Goal: Task Accomplishment & Management: Manage account settings

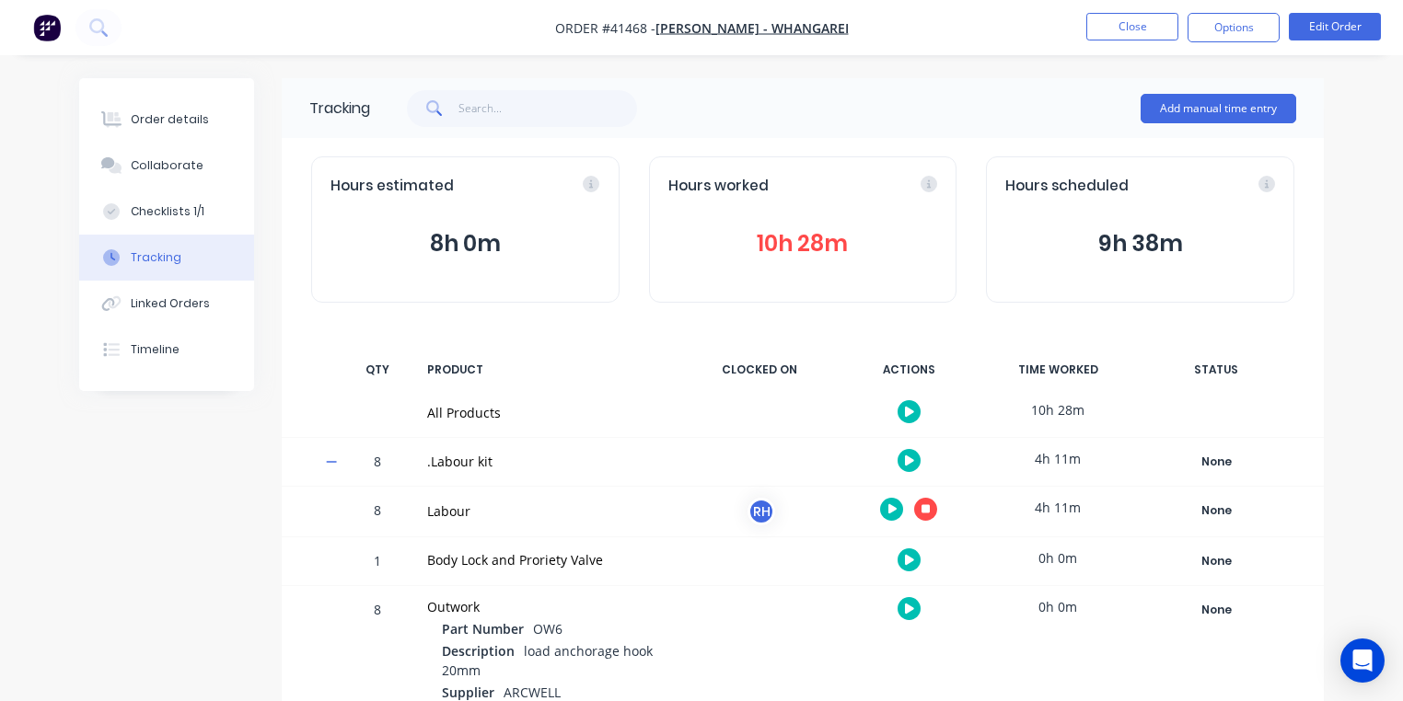
click at [52, 34] on img "button" at bounding box center [47, 28] width 28 height 28
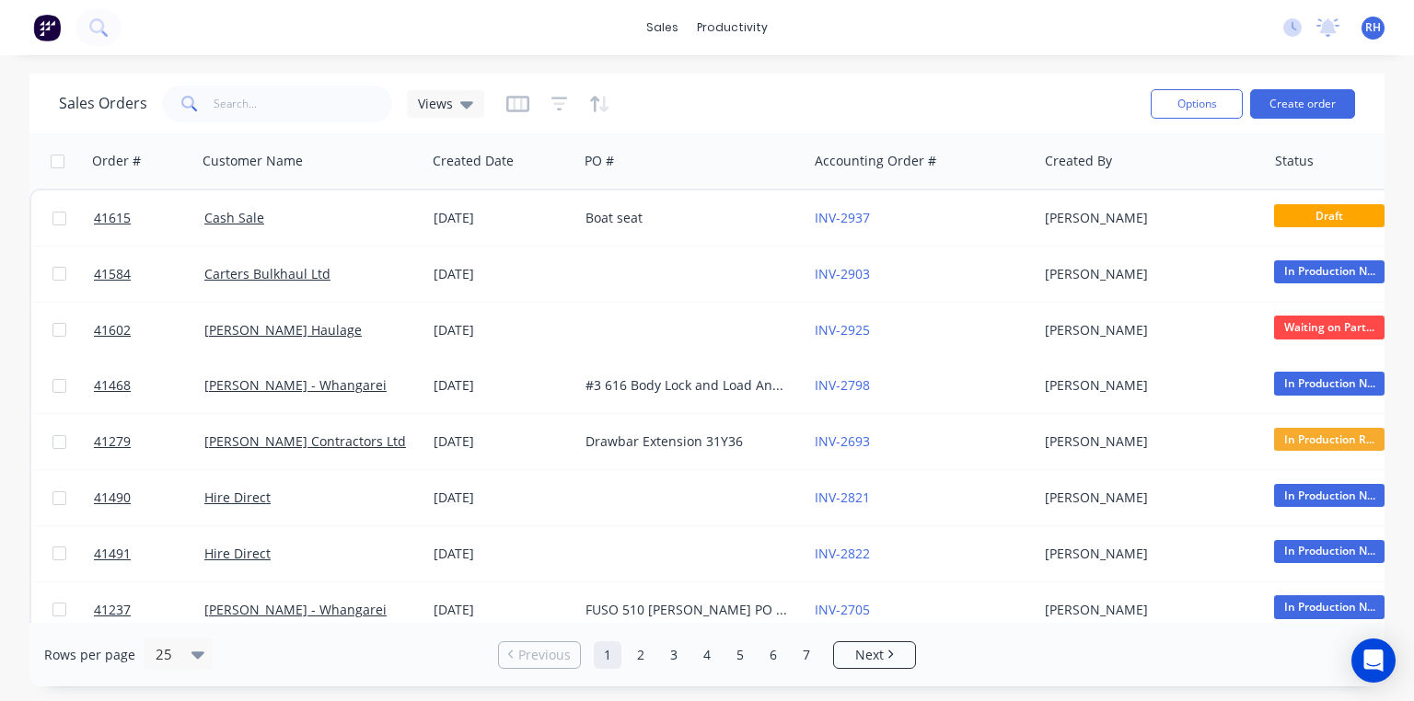
click at [1370, 29] on span "RH" at bounding box center [1373, 27] width 16 height 17
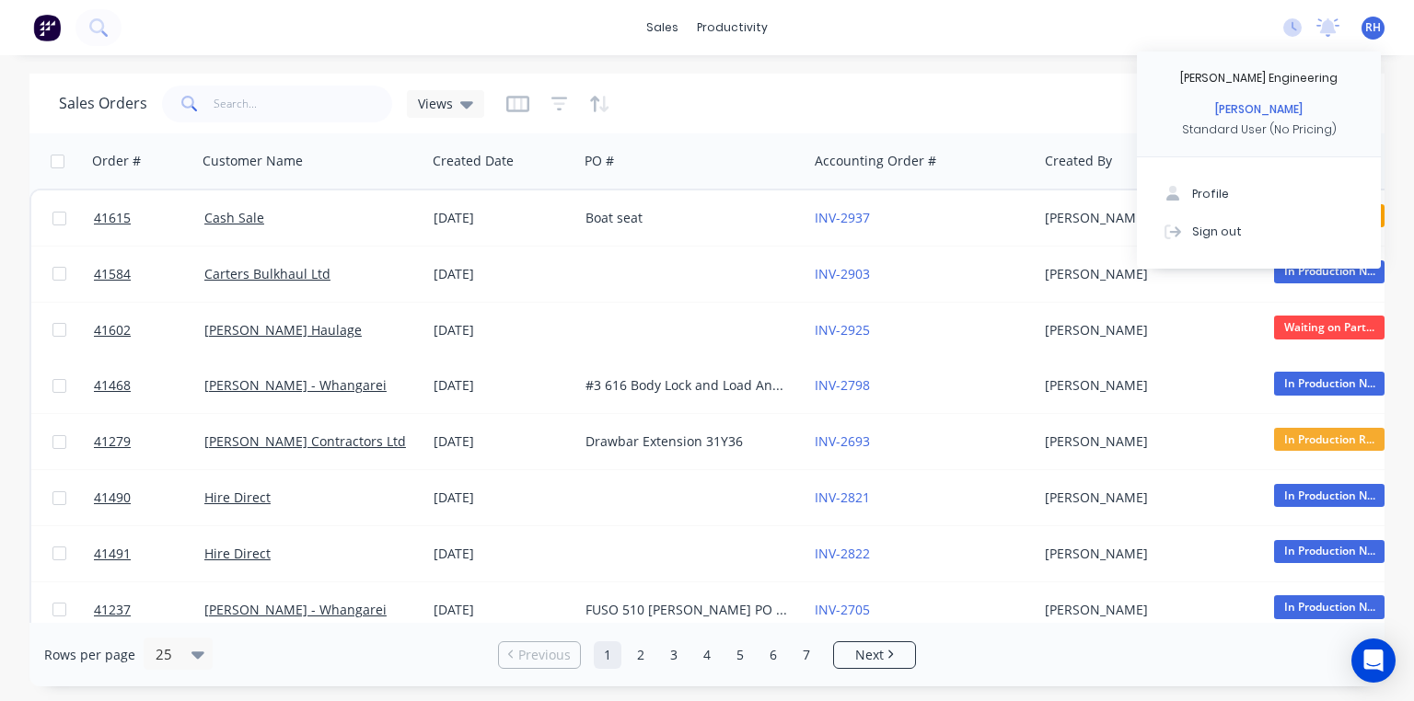
click at [1372, 29] on span "RH" at bounding box center [1373, 27] width 16 height 17
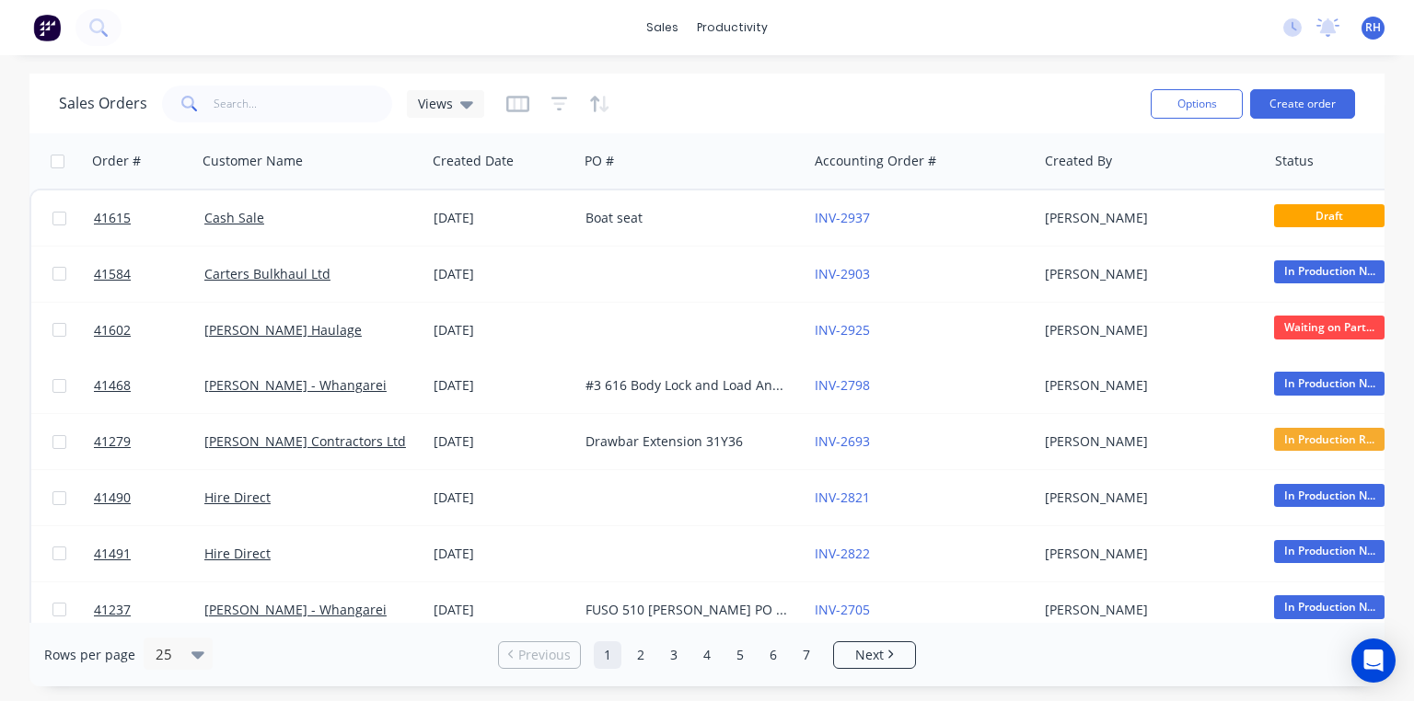
click at [1377, 29] on span "RH" at bounding box center [1373, 27] width 16 height 17
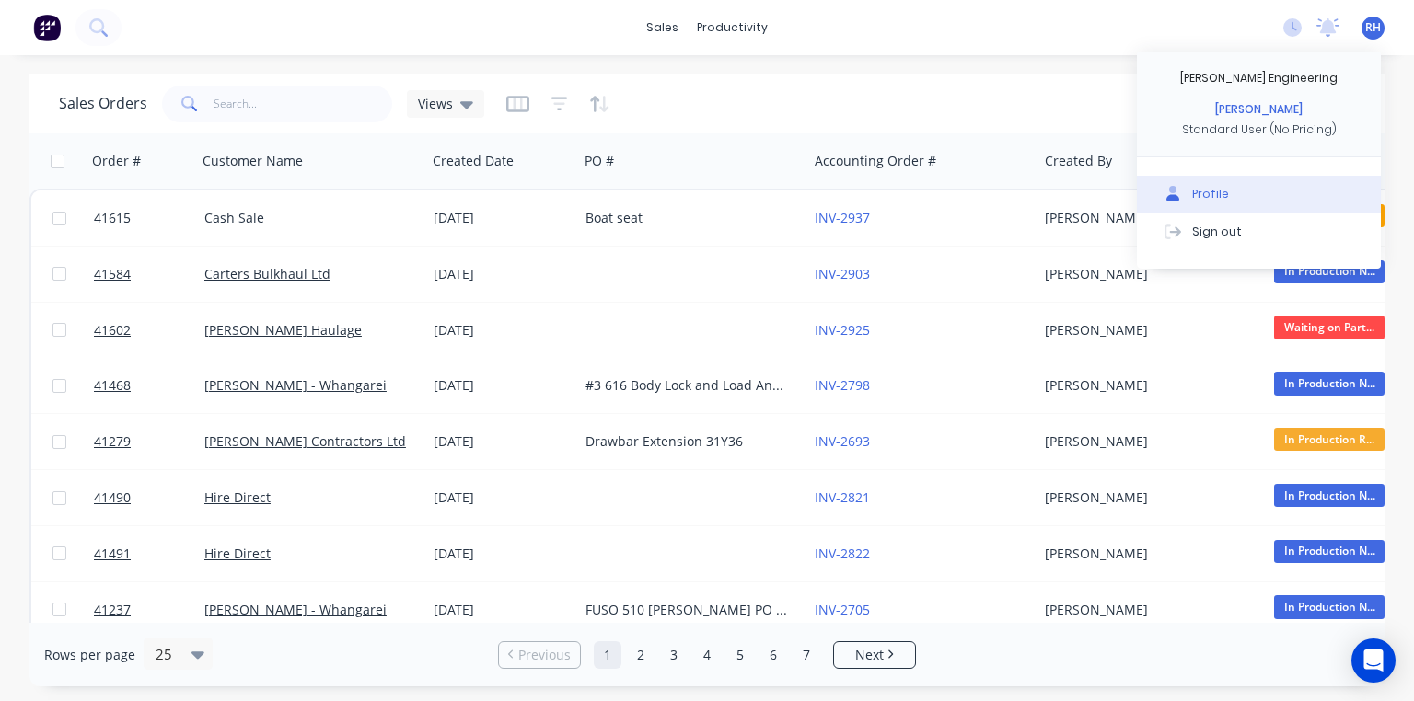
click at [1208, 200] on div "Profile" at bounding box center [1210, 194] width 37 height 17
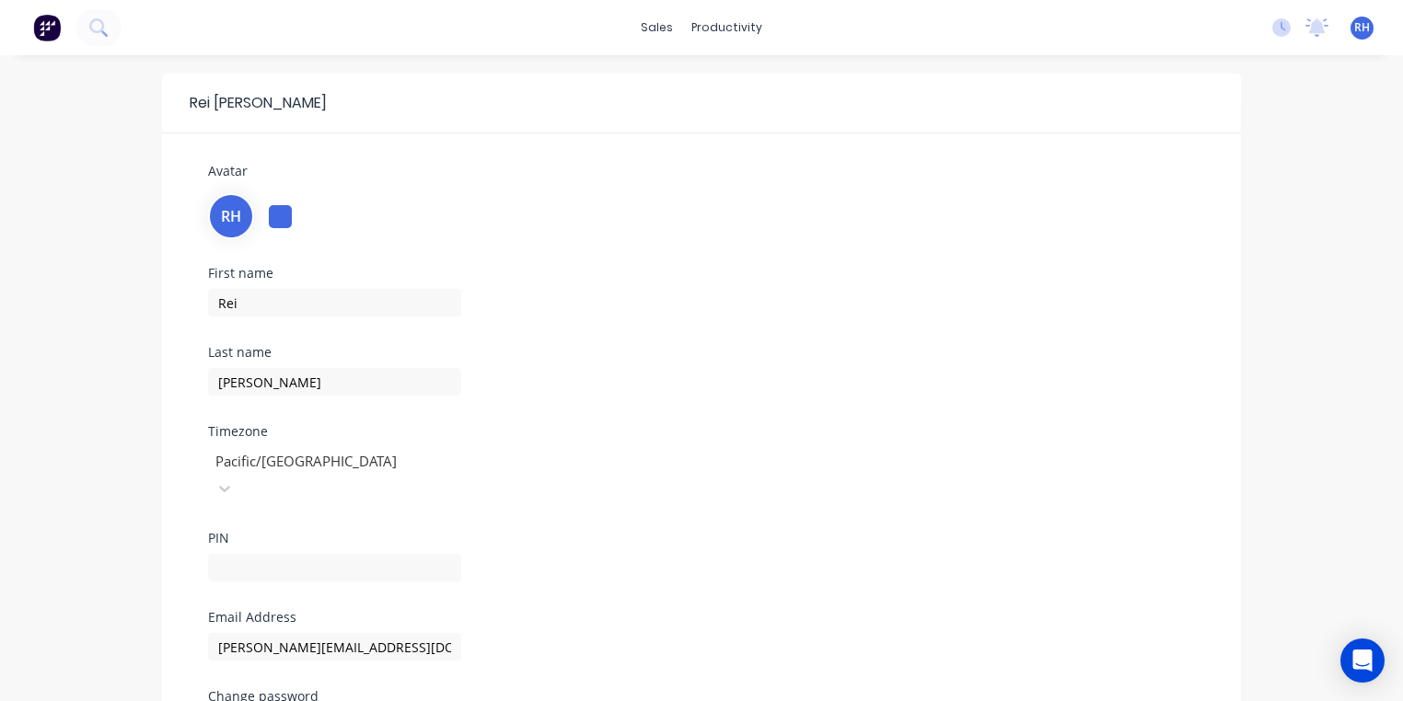
click at [1360, 29] on span "RH" at bounding box center [1362, 27] width 16 height 17
click at [1201, 33] on div "sales productivity sales Sales Orders Customers Price Level Manager productivit…" at bounding box center [701, 27] width 1403 height 55
click at [53, 22] on img at bounding box center [47, 28] width 28 height 28
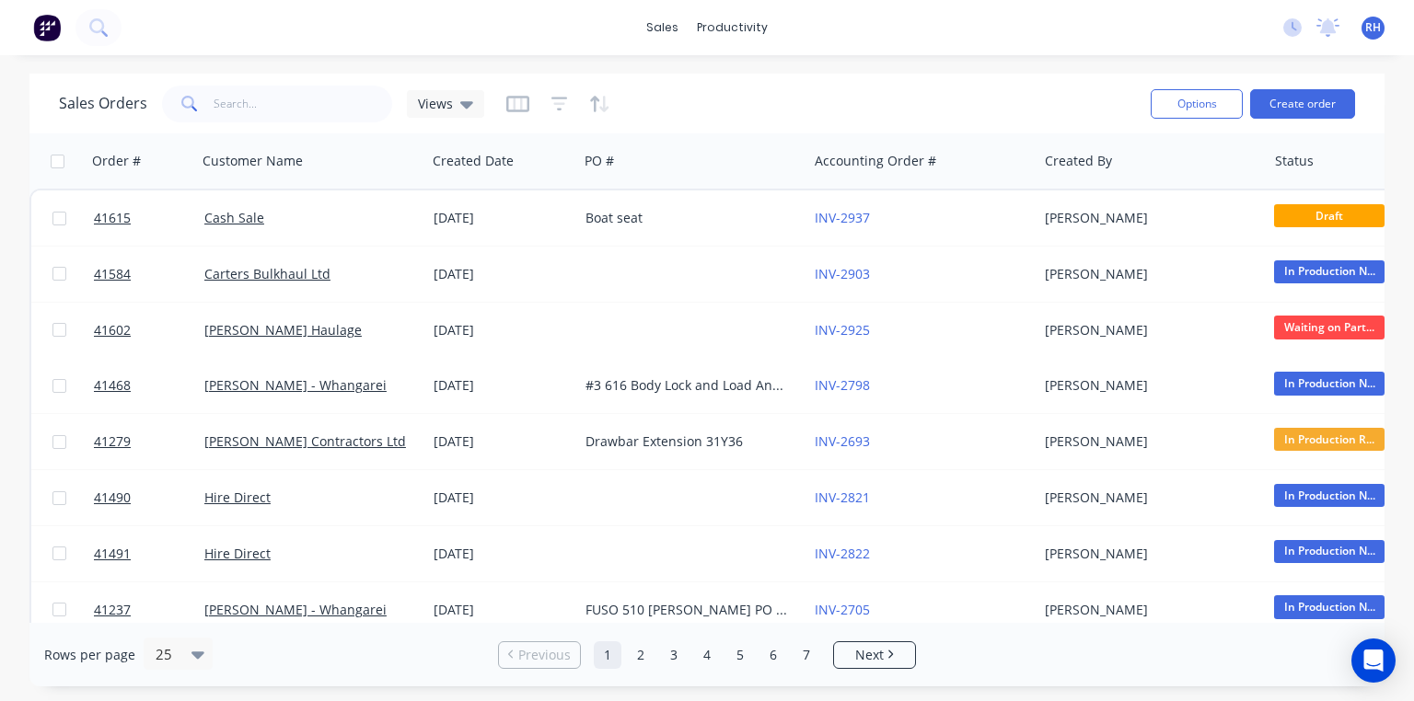
click at [1373, 20] on span "RH" at bounding box center [1373, 27] width 16 height 17
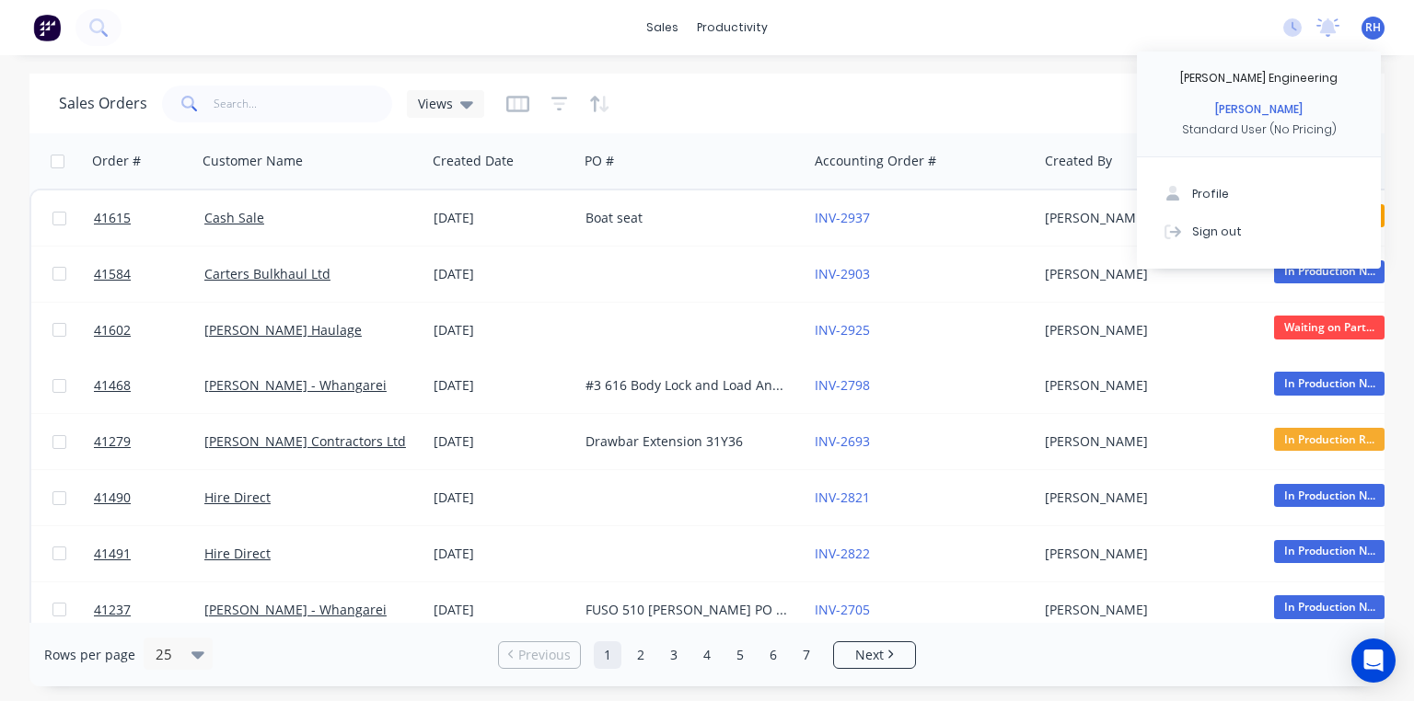
click at [1183, 31] on div "sales productivity sales Sales Orders Customers Price Level Manager productivit…" at bounding box center [707, 27] width 1414 height 55
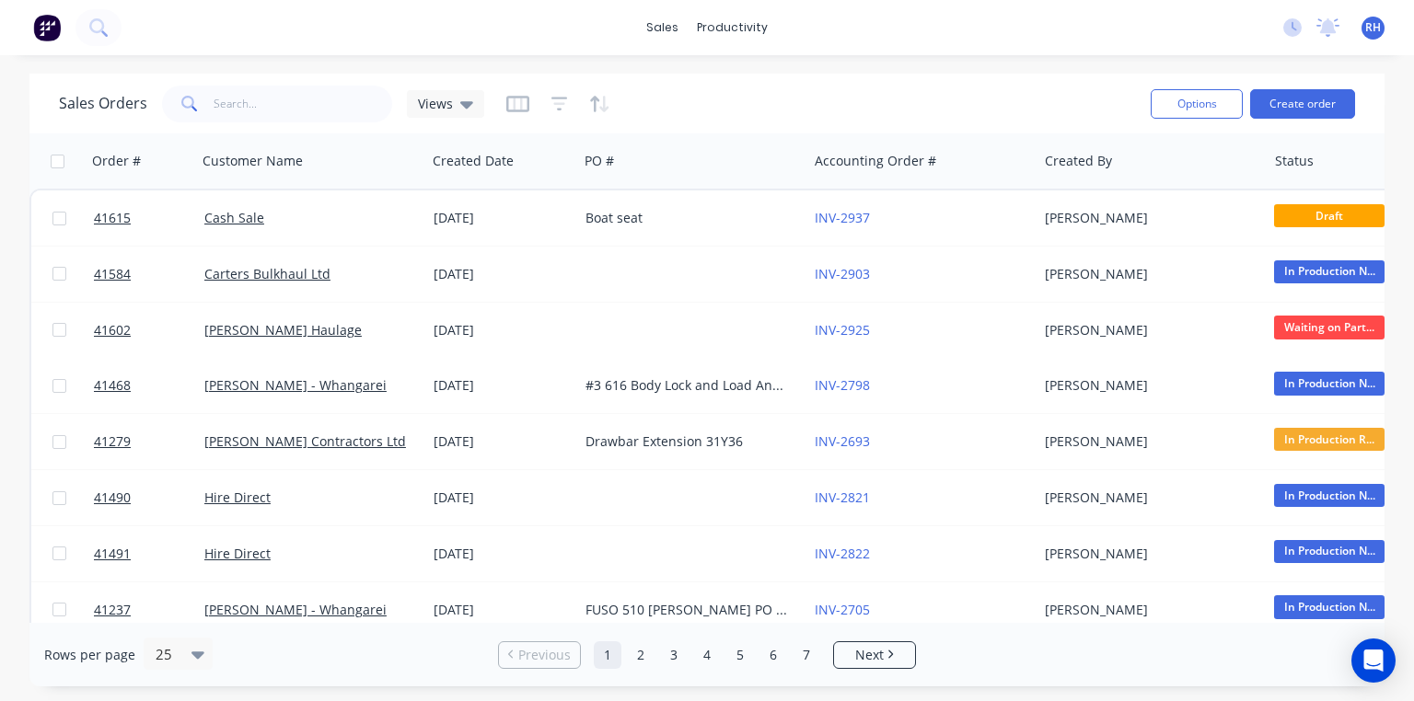
click at [48, 24] on img at bounding box center [47, 28] width 28 height 28
click at [1376, 29] on span "RH" at bounding box center [1373, 27] width 16 height 17
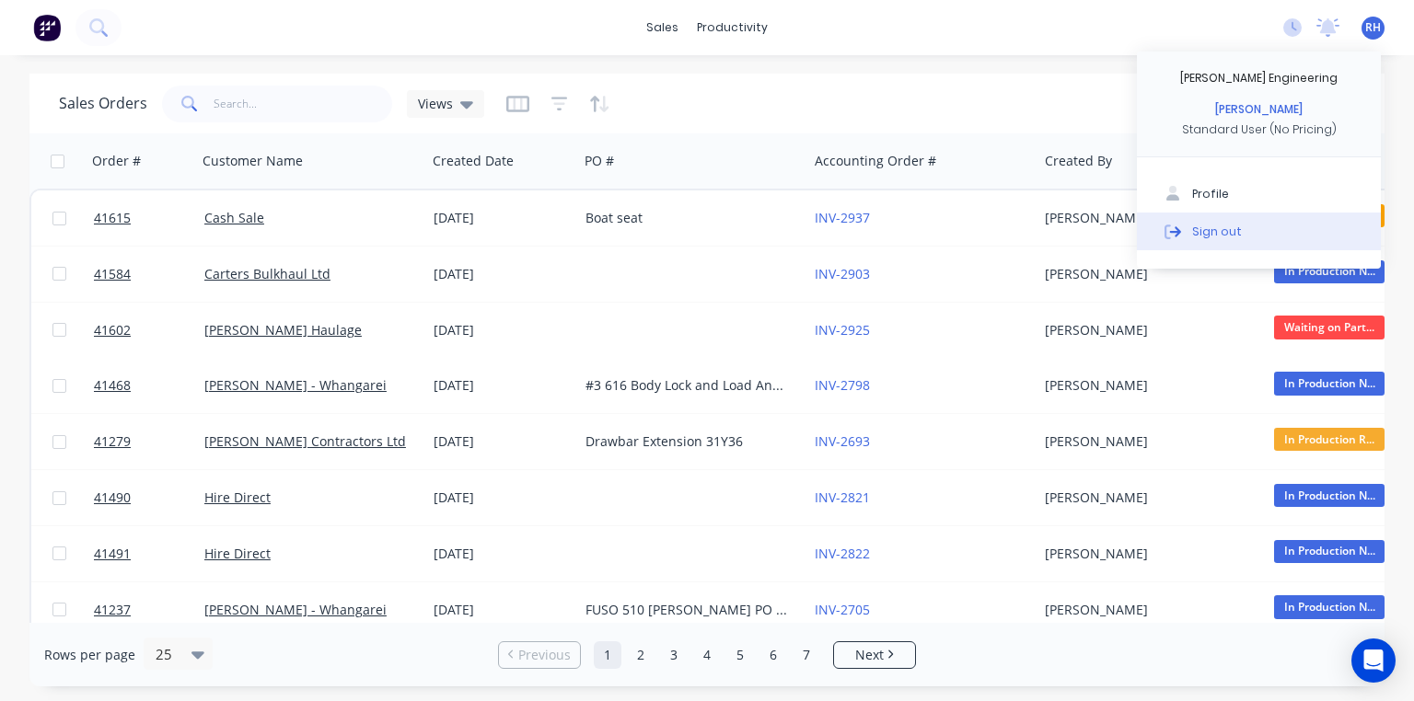
click at [1208, 239] on button "Sign out" at bounding box center [1259, 231] width 244 height 37
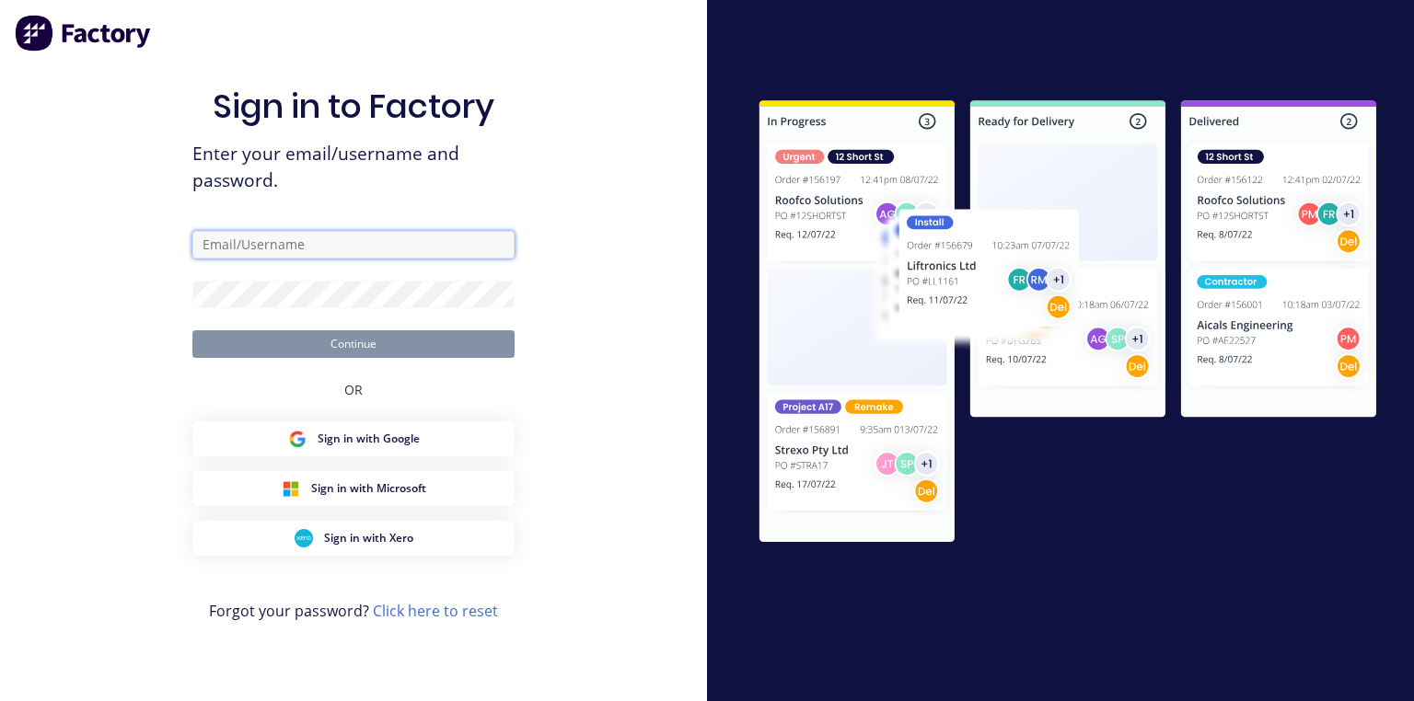
click at [272, 239] on input "text" at bounding box center [353, 245] width 322 height 28
click at [369, 236] on input "text" at bounding box center [353, 245] width 322 height 28
click at [367, 253] on input "metalartform" at bounding box center [353, 245] width 322 height 28
type input "[EMAIL_ADDRESS][DOMAIN_NAME]"
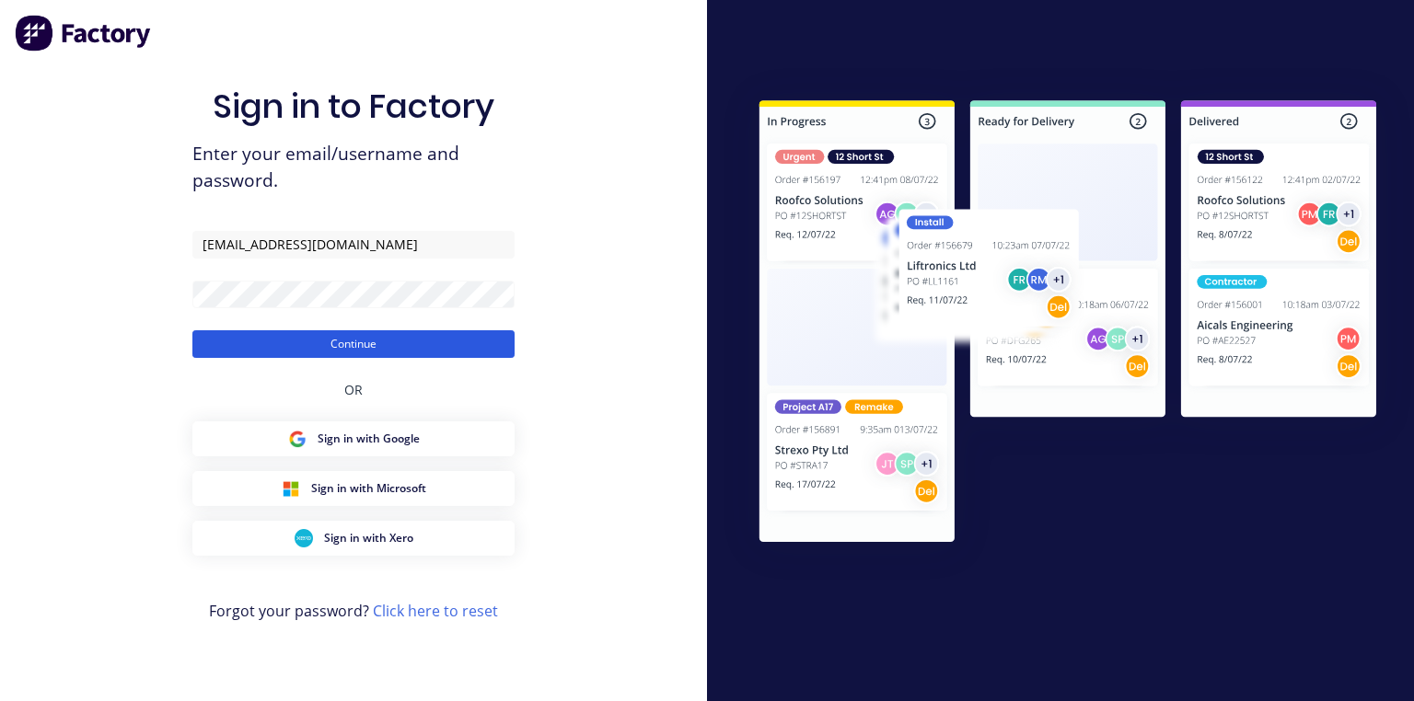
click at [401, 352] on button "Continue" at bounding box center [353, 344] width 322 height 28
